Goal: Information Seeking & Learning: Learn about a topic

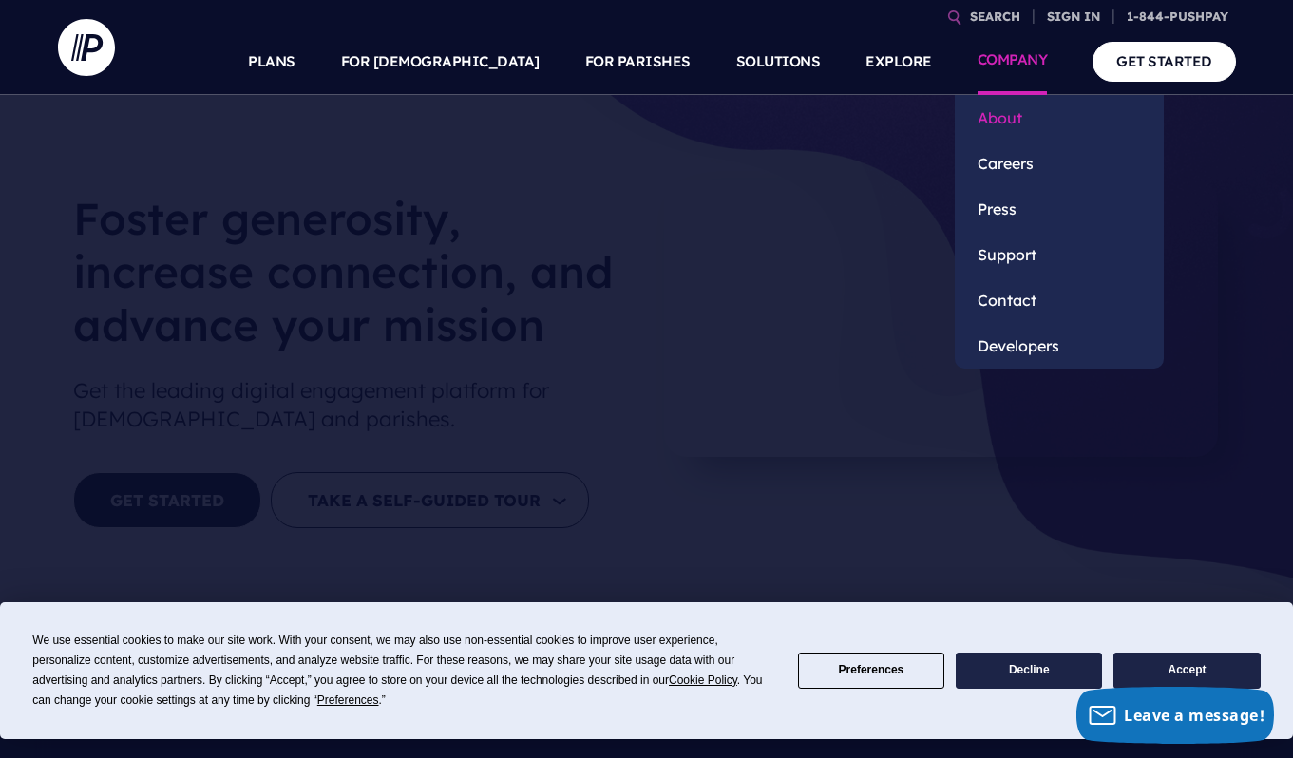
click at [999, 112] on link "About" at bounding box center [1059, 118] width 209 height 46
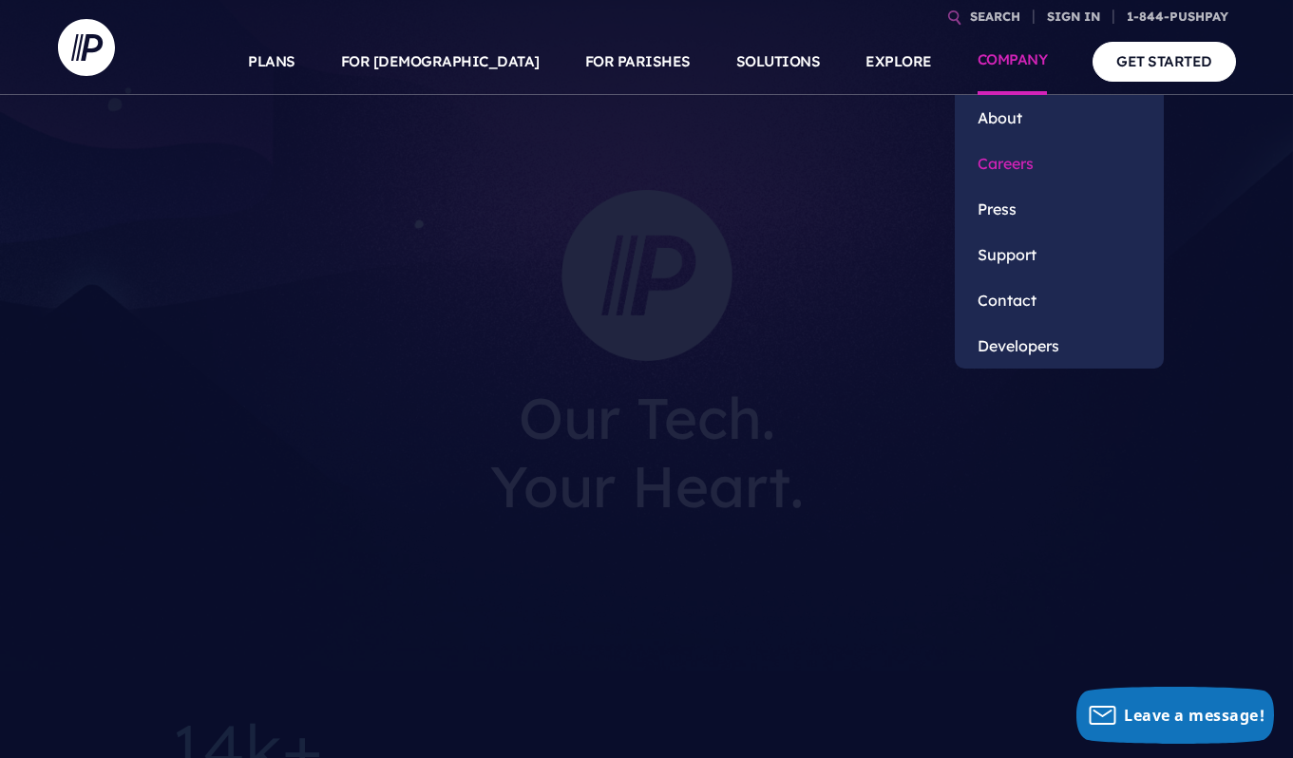
click at [1006, 163] on link "Careers" at bounding box center [1059, 164] width 209 height 46
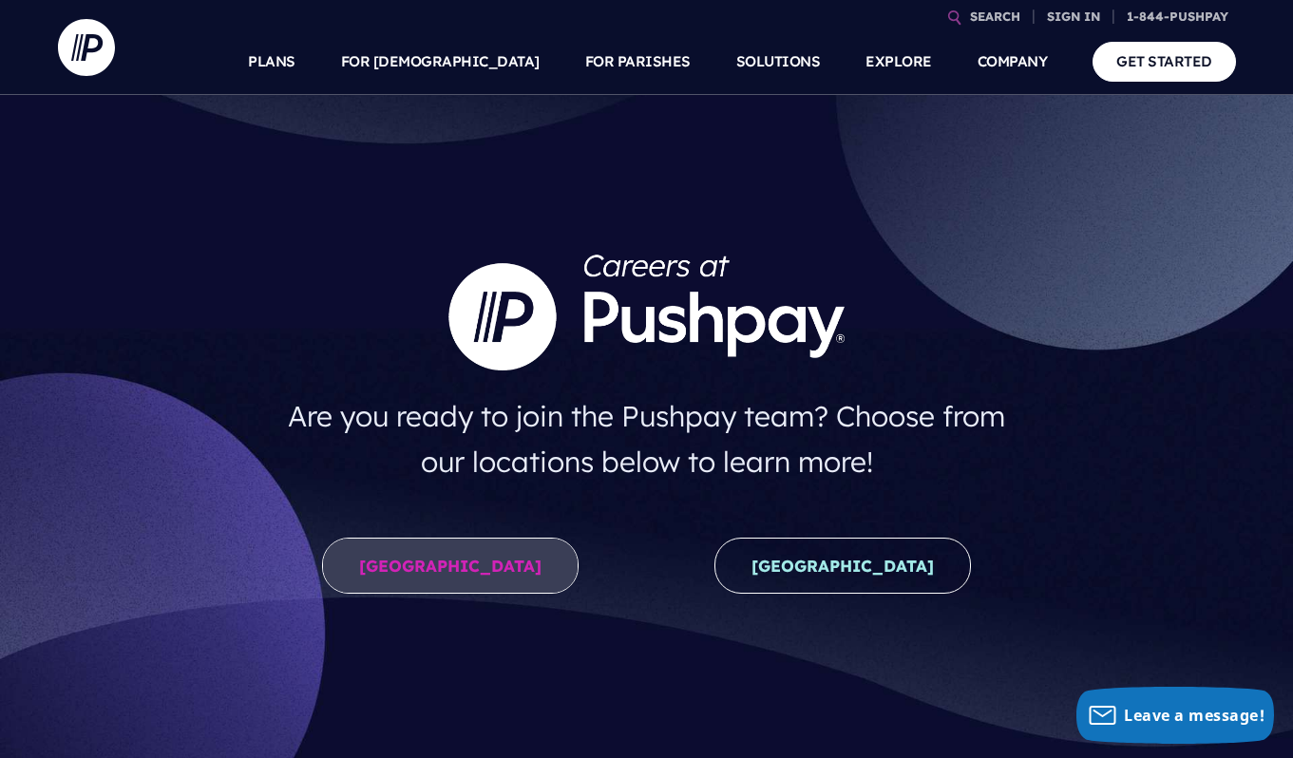
click at [419, 558] on link "United States" at bounding box center [450, 566] width 256 height 56
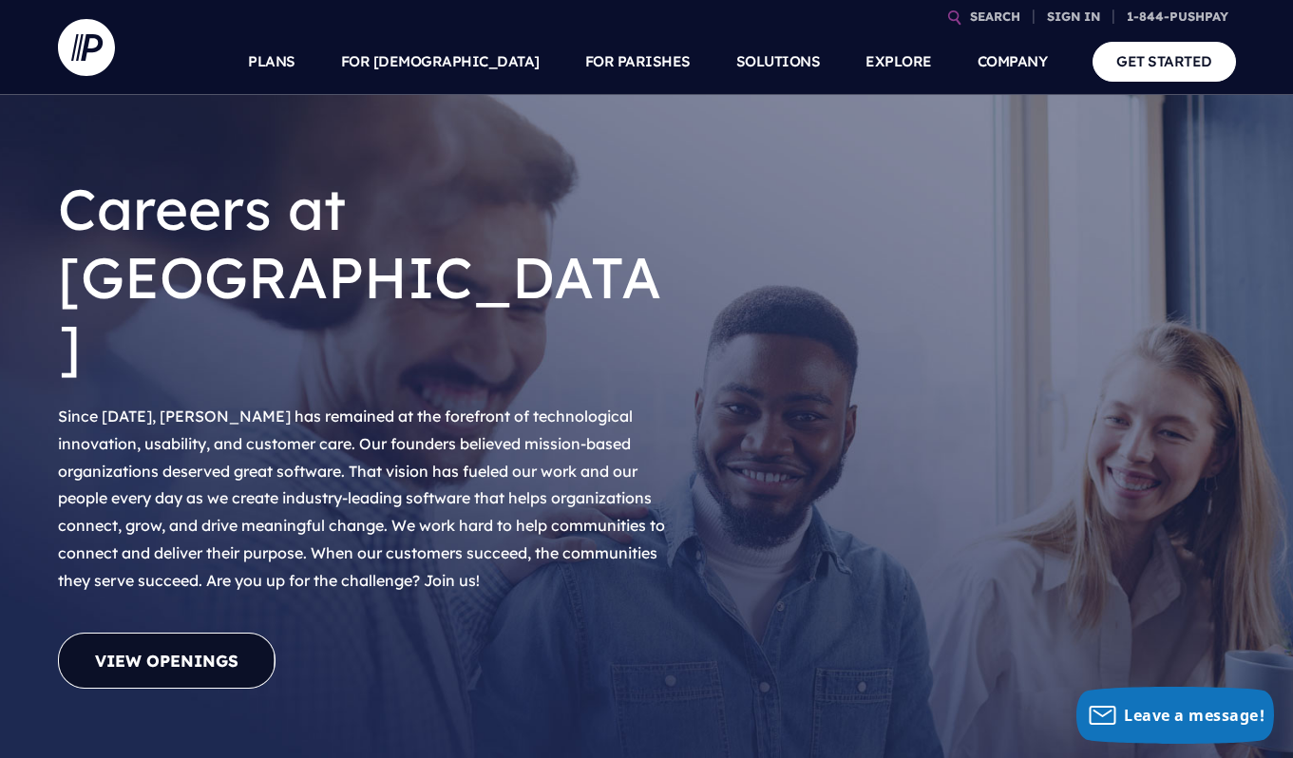
click at [236, 633] on link "View Openings" at bounding box center [166, 661] width 217 height 56
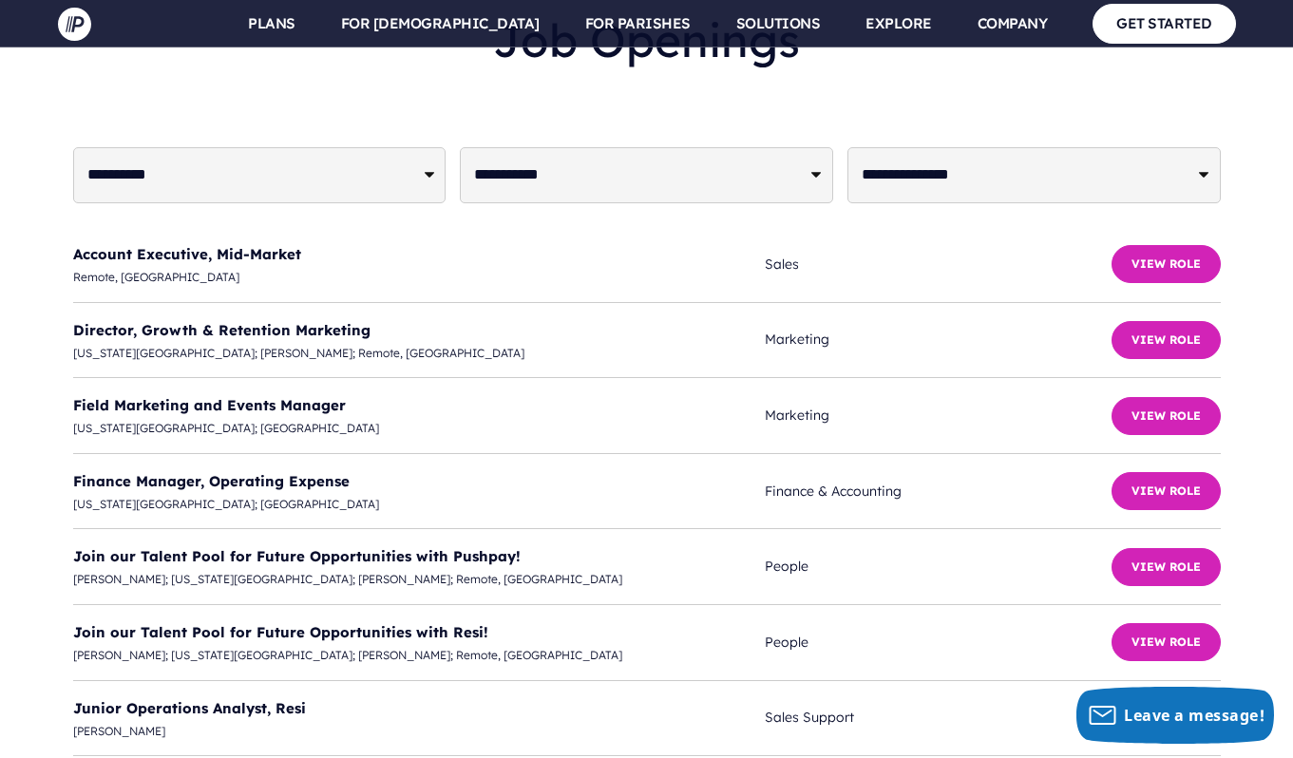
scroll to position [4633, 0]
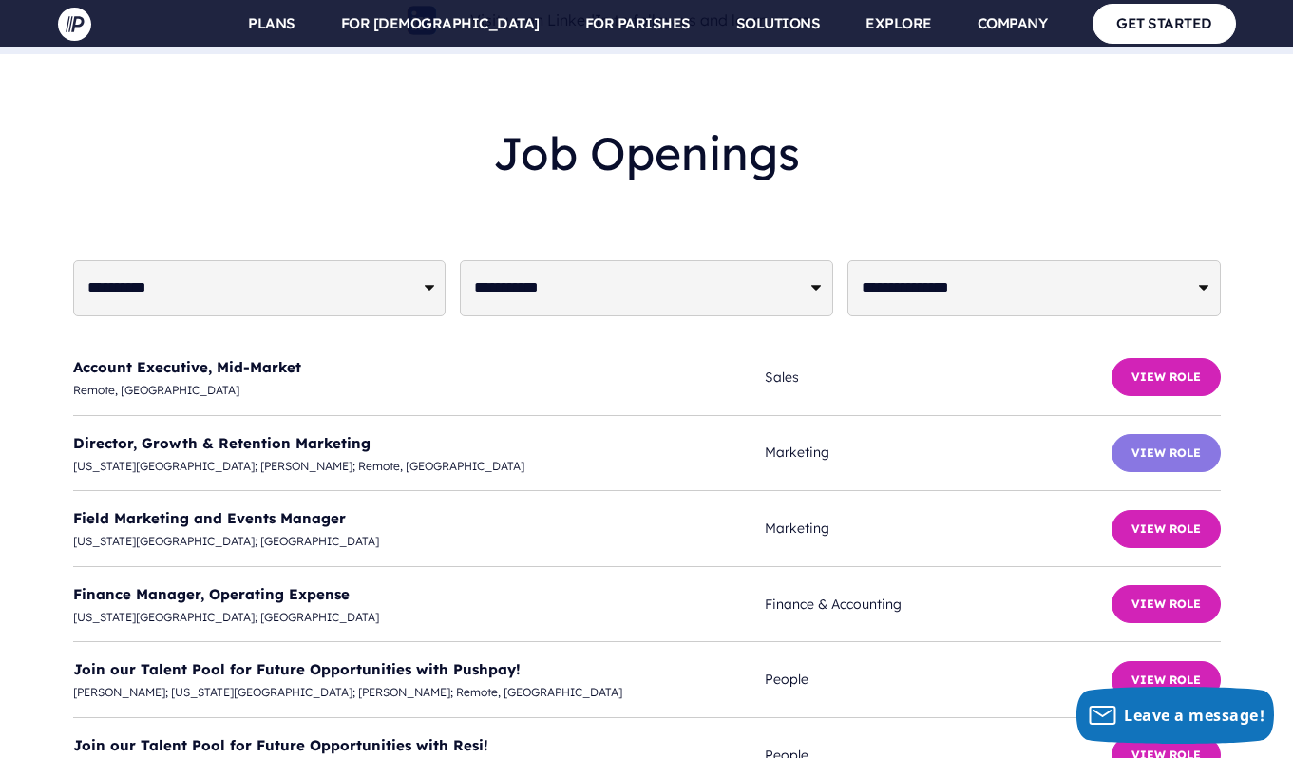
click at [1153, 434] on button "View Role" at bounding box center [1165, 453] width 109 height 38
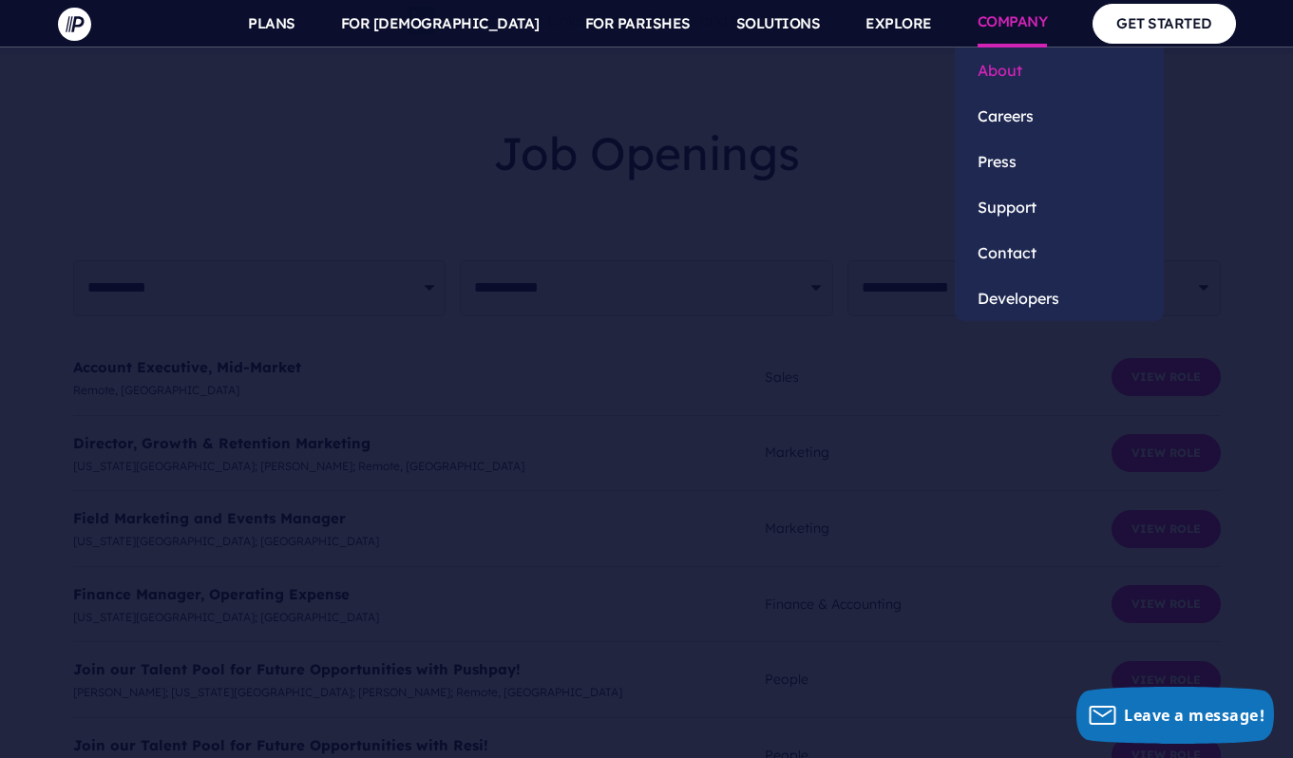
click at [1003, 69] on link "About" at bounding box center [1059, 70] width 209 height 46
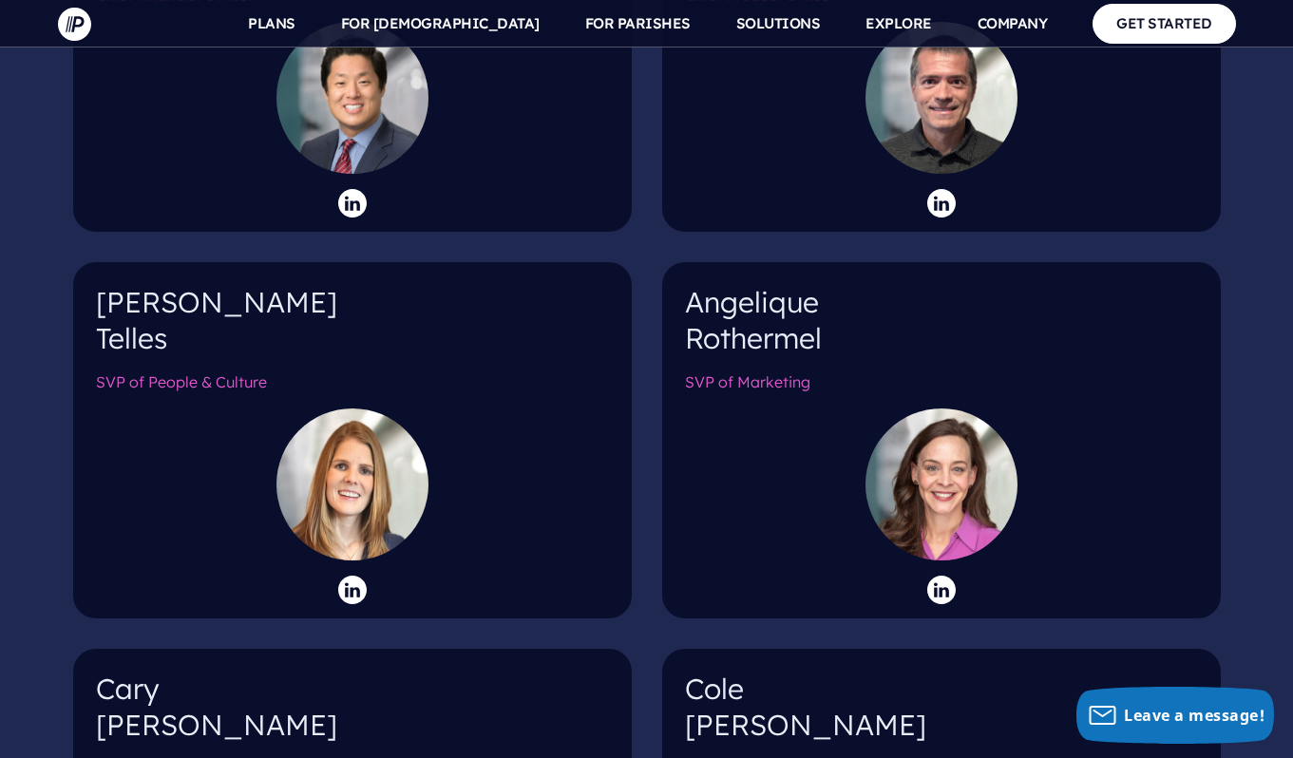
scroll to position [2612, 0]
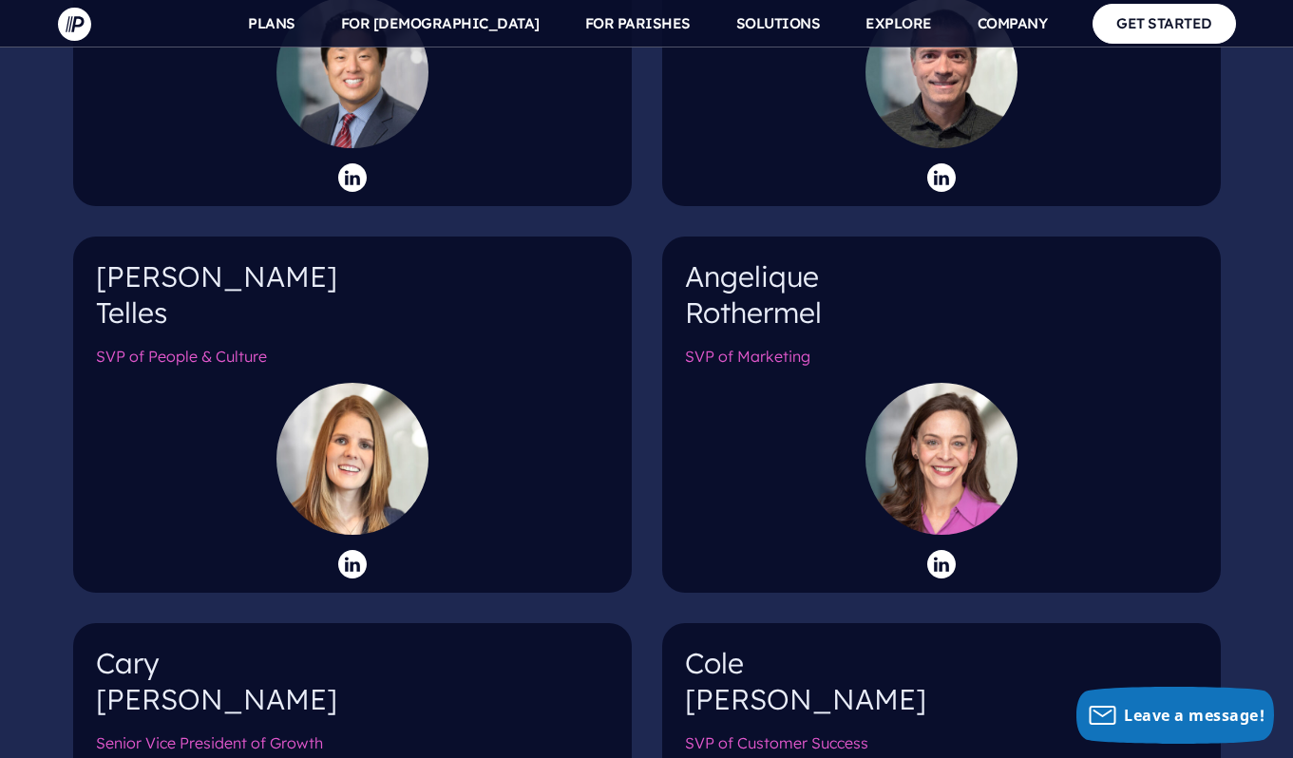
drag, startPoint x: 823, startPoint y: 282, endPoint x: 690, endPoint y: 247, distance: 137.5
click at [690, 259] on h4 "[PERSON_NAME]" at bounding box center [941, 302] width 513 height 86
copy h4 "[PERSON_NAME]"
click at [941, 550] on icon at bounding box center [941, 564] width 28 height 28
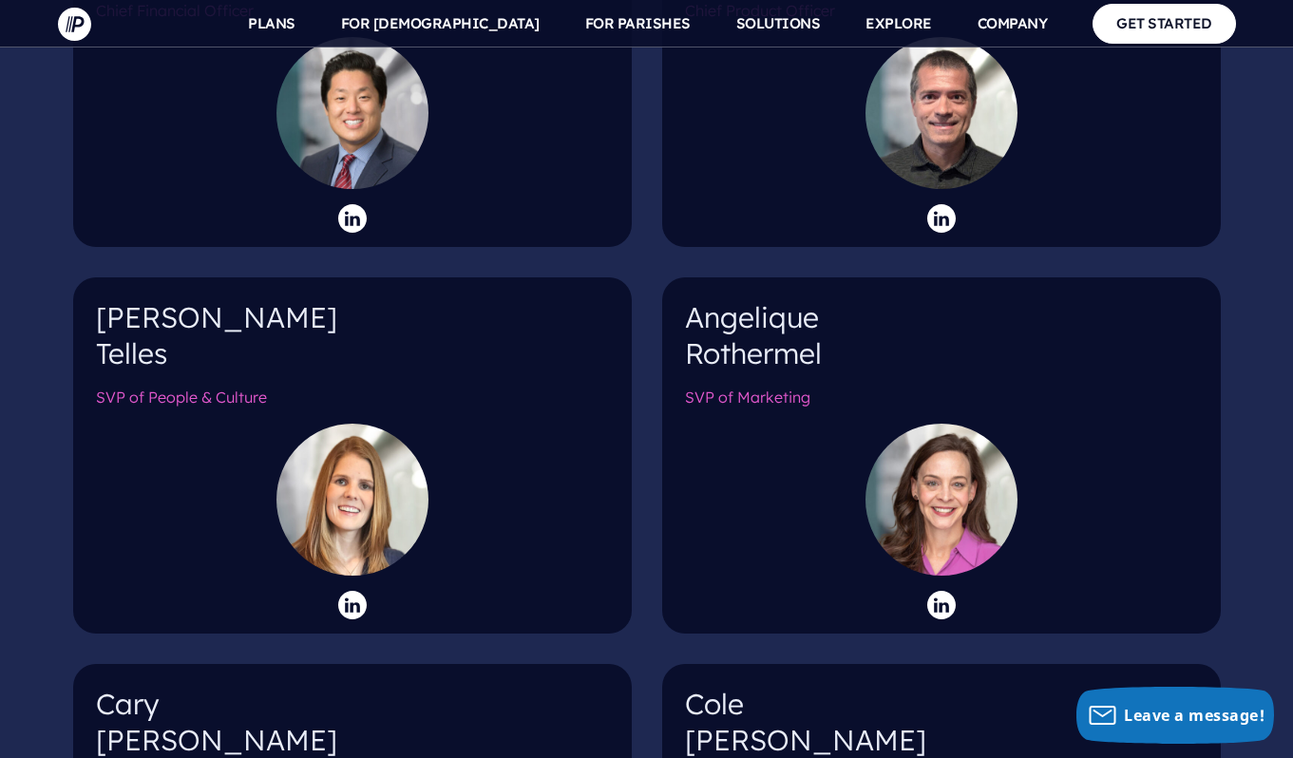
scroll to position [2589, 0]
